Goal: Transaction & Acquisition: Register for event/course

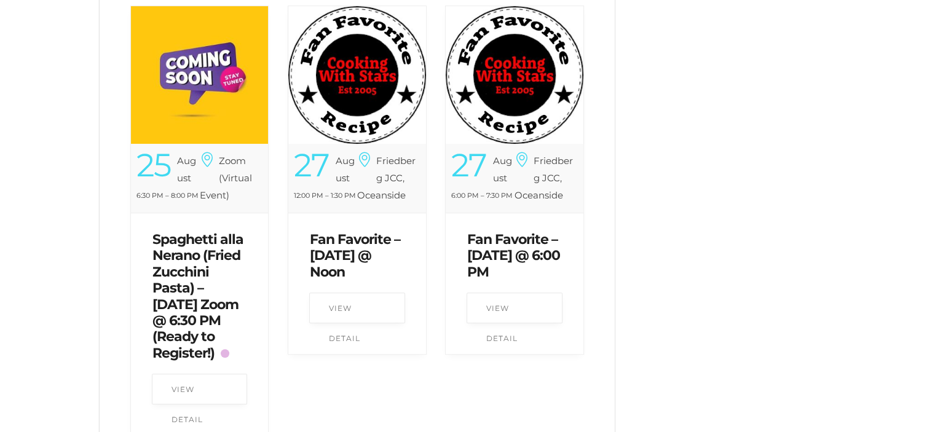
scroll to position [553, 0]
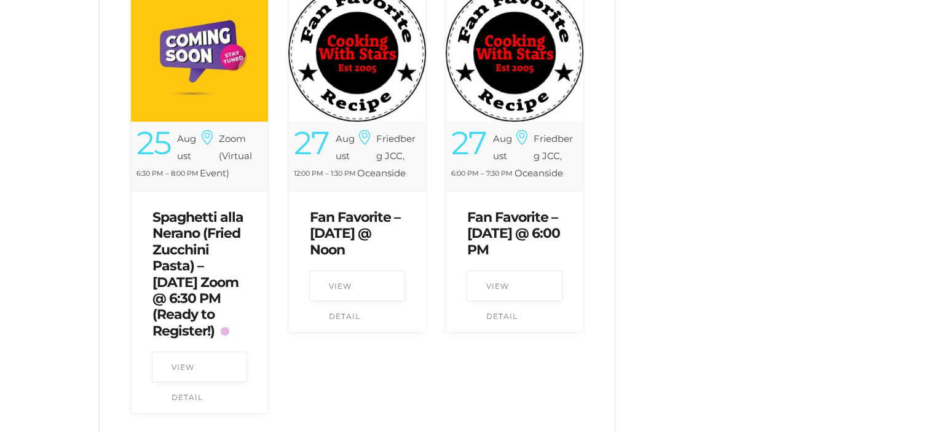
click at [191, 275] on link "Spaghetti alla Nerano (Fried Zucchini Pasta) – [DATE] Zoom @ 6:30 PM (Ready to …" at bounding box center [197, 274] width 91 height 130
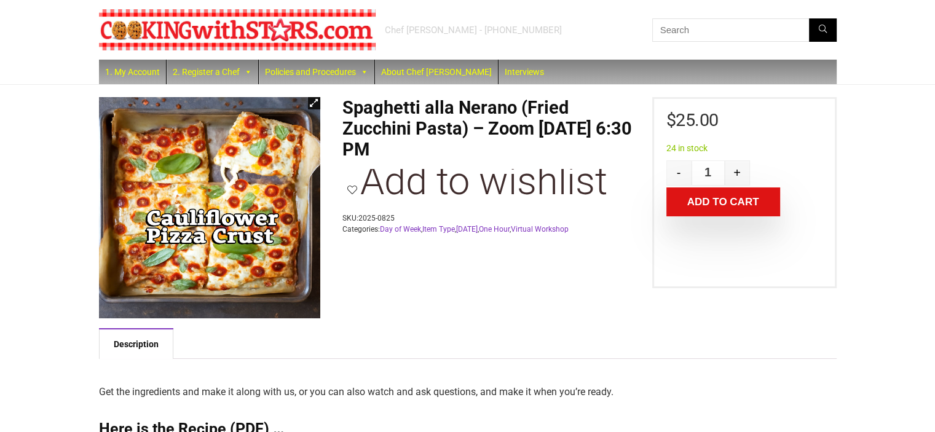
click at [344, 29] on img at bounding box center [237, 29] width 277 height 41
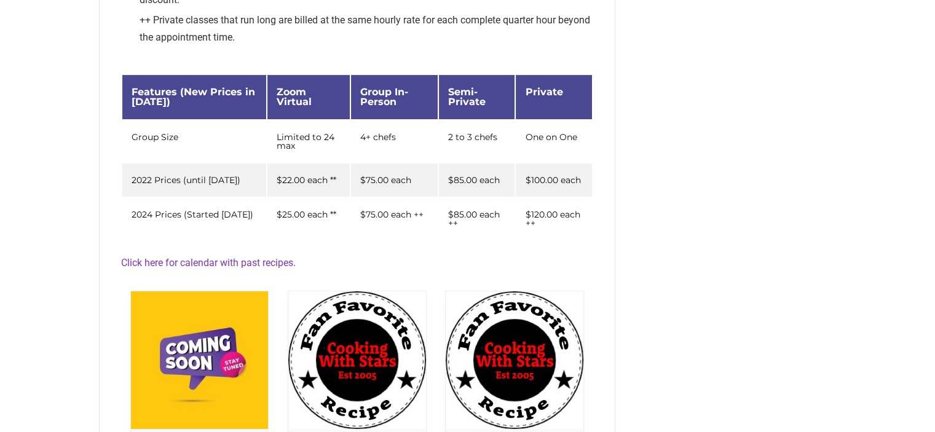
scroll to position [430, 0]
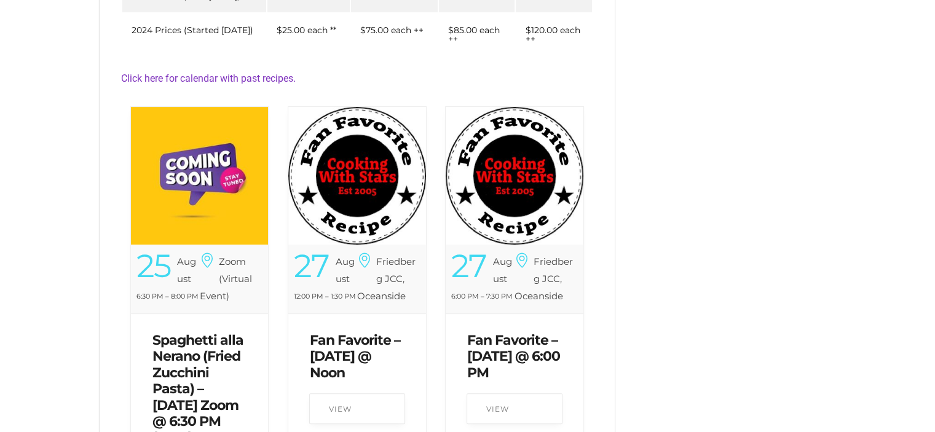
click at [183, 159] on img at bounding box center [200, 176] width 138 height 138
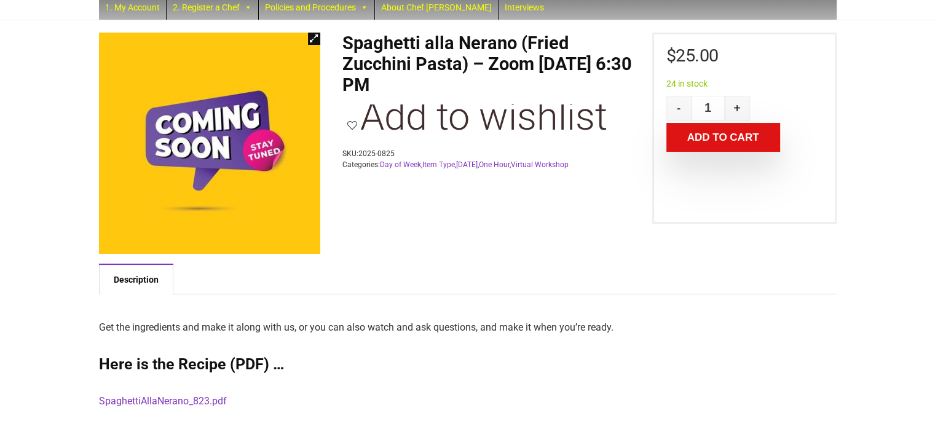
scroll to position [61, 0]
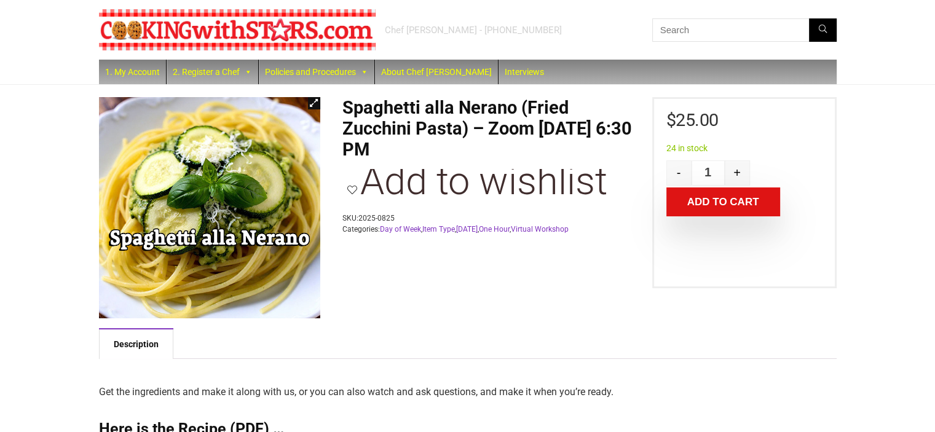
click at [324, 33] on img at bounding box center [237, 29] width 277 height 41
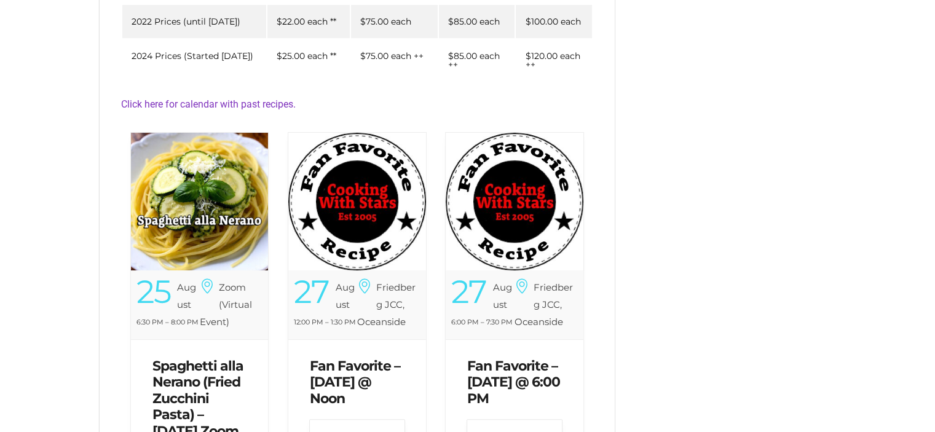
scroll to position [430, 0]
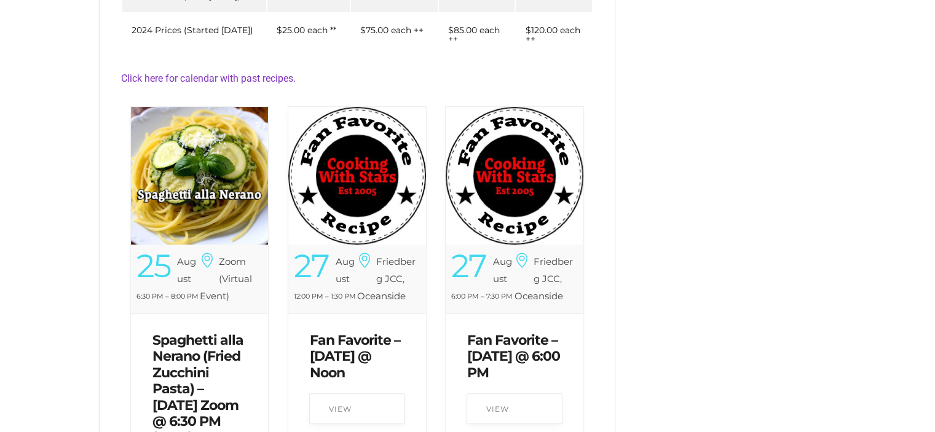
click at [181, 158] on img at bounding box center [200, 176] width 138 height 138
